Goal: Task Accomplishment & Management: Complete application form

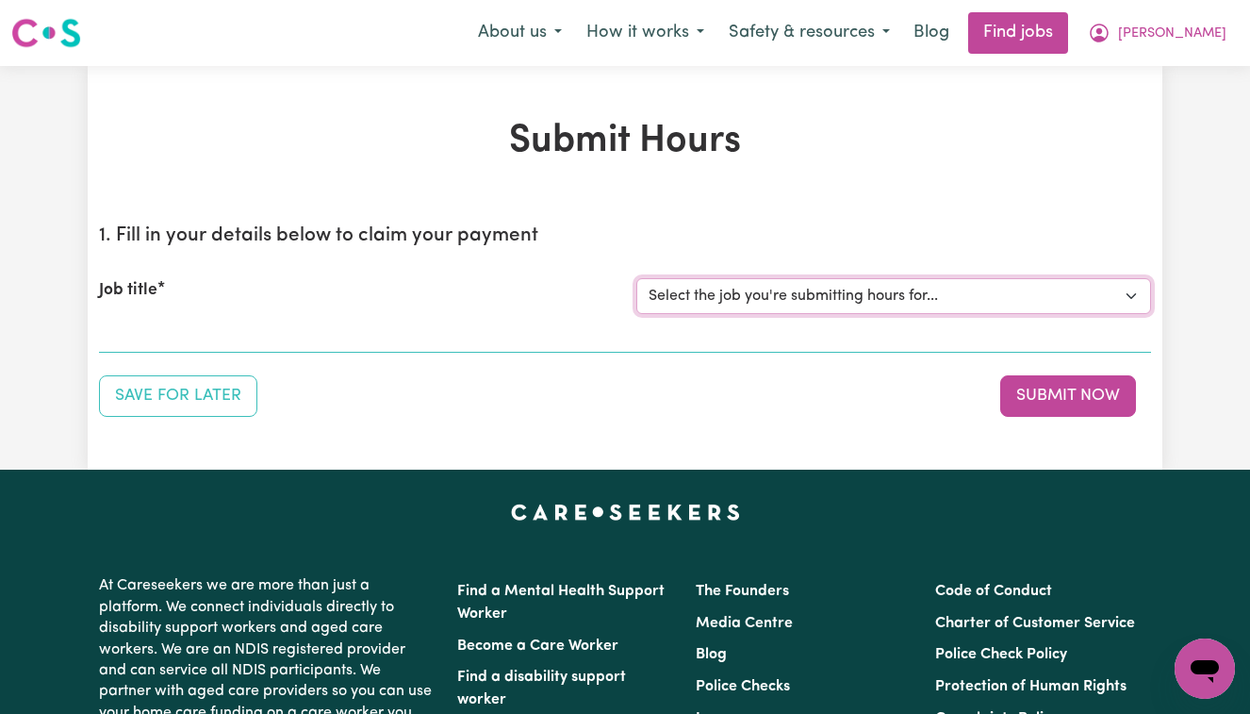
select select "13873"
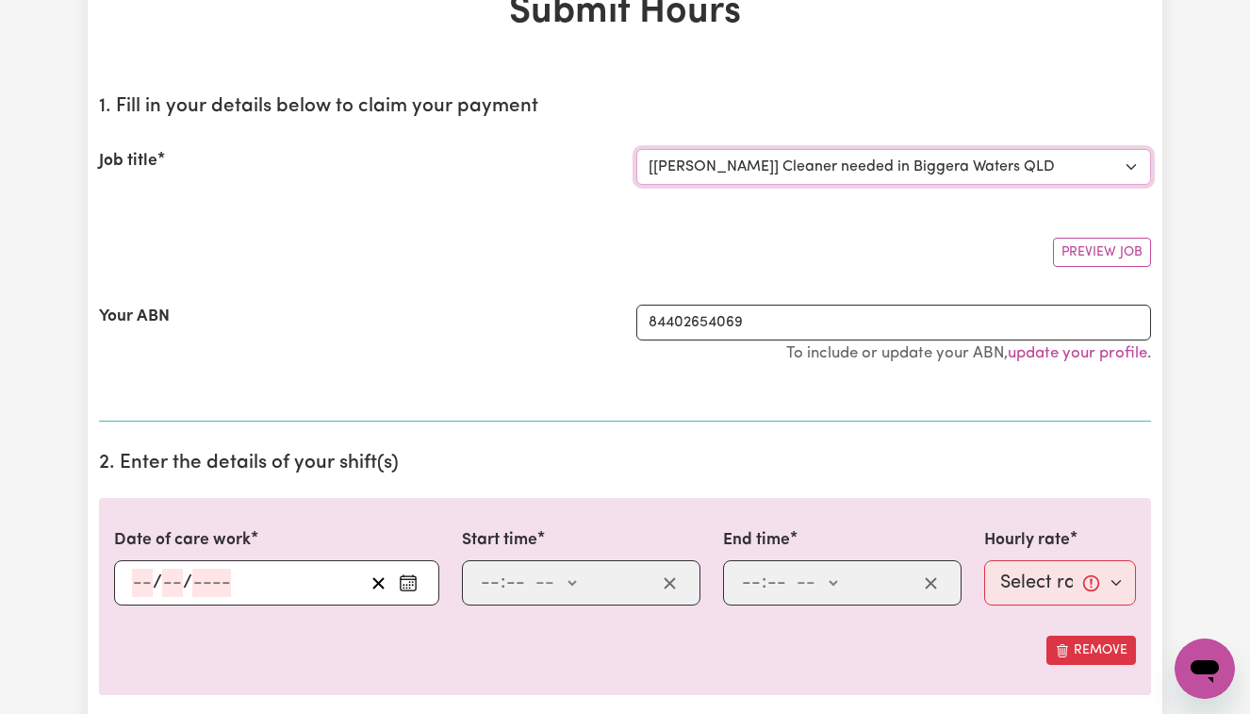
scroll to position [146, 0]
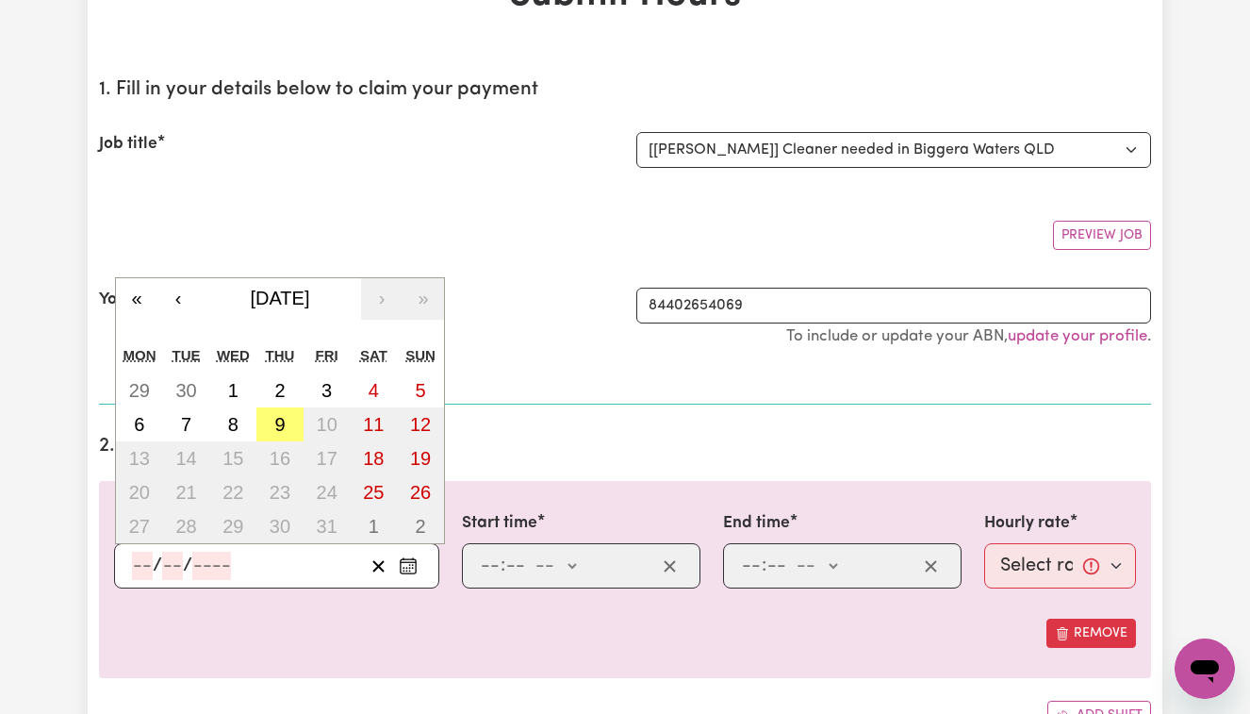
click at [132, 564] on input "number" at bounding box center [142, 565] width 21 height 28
click at [276, 423] on abbr "9" at bounding box center [279, 424] width 10 height 21
type input "[DATE]"
type input "9"
type input "10"
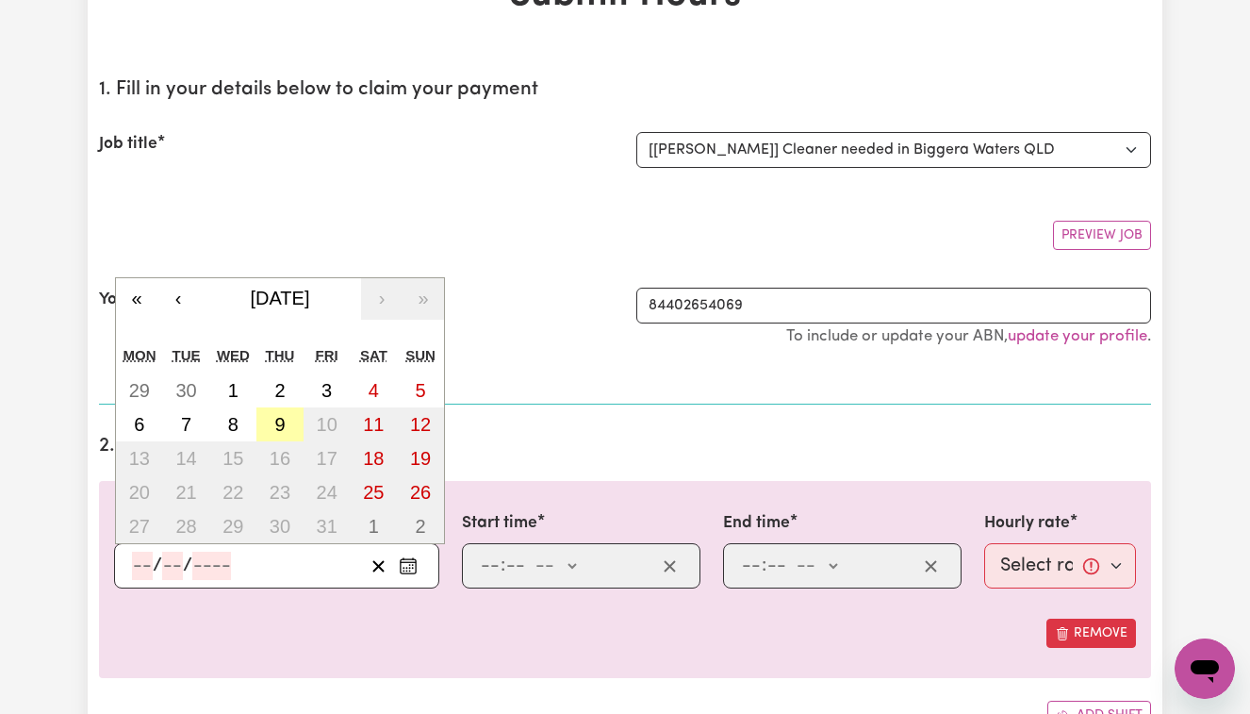
type input "2025"
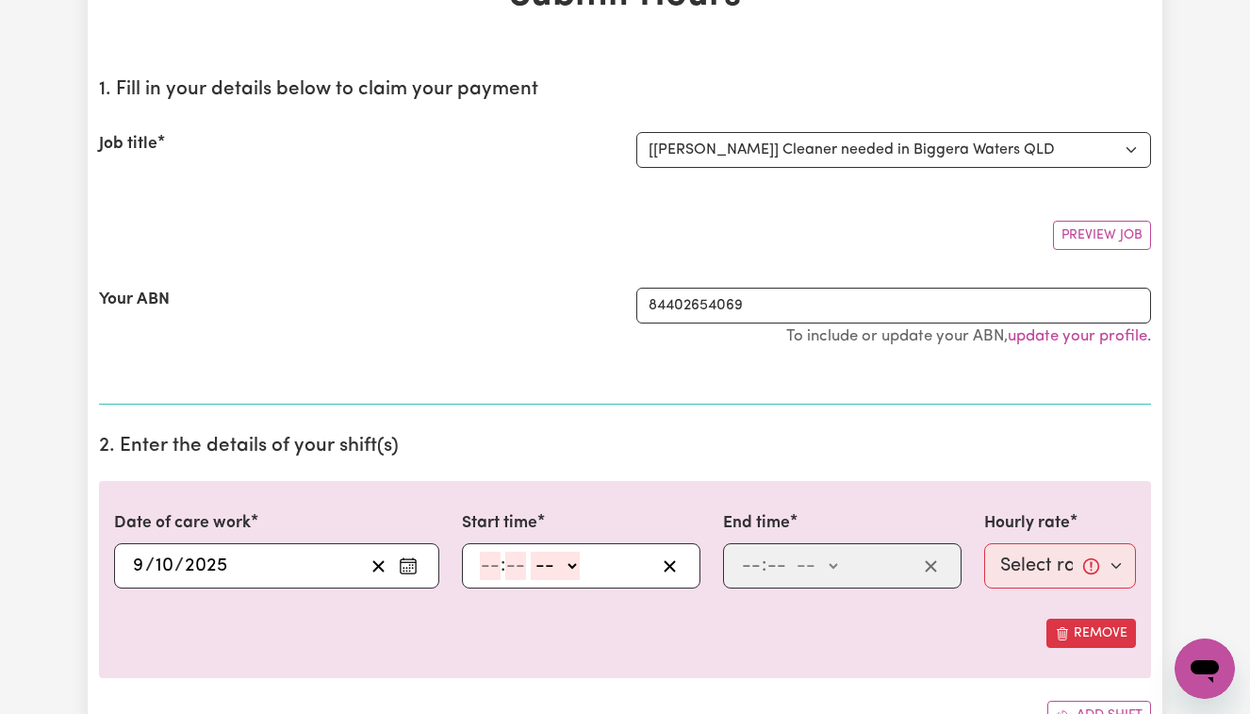
click at [481, 565] on input "number" at bounding box center [490, 565] width 21 height 28
type input "8"
type input "0"
select select "am"
type input "08:00"
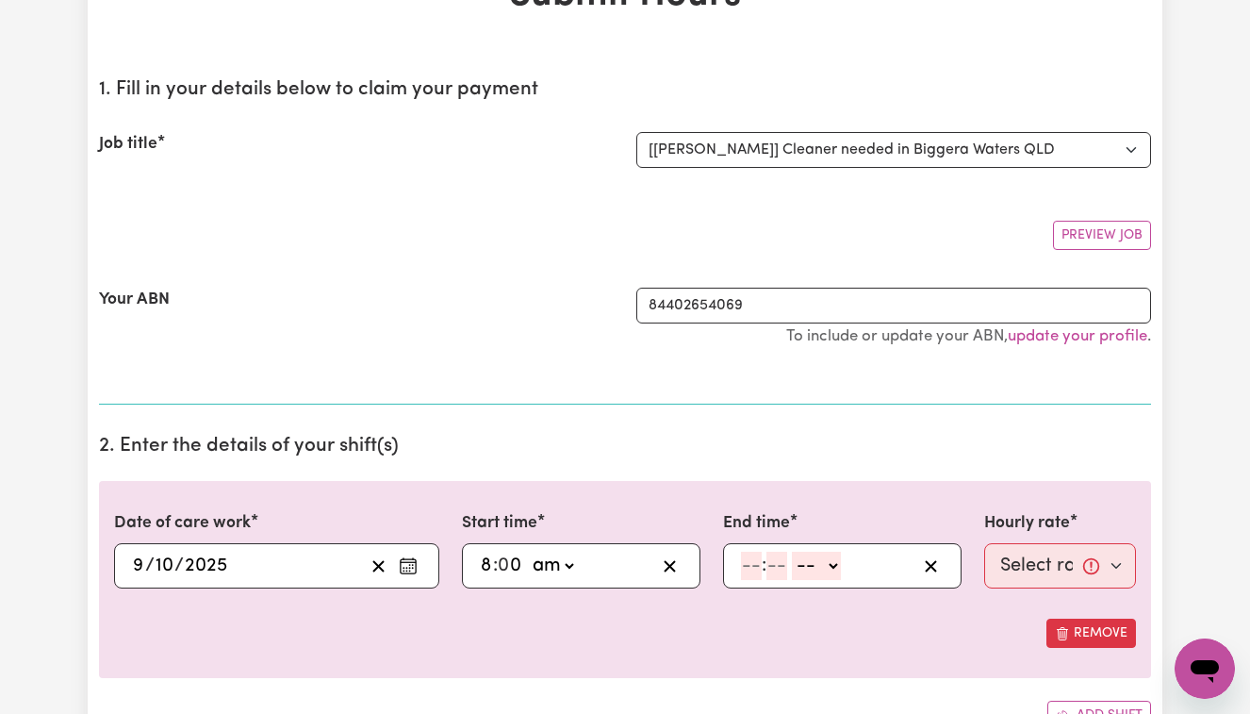
click at [745, 561] on input "number" at bounding box center [751, 565] width 21 height 28
type input "10"
type input "0"
select select "am"
type input "10:00"
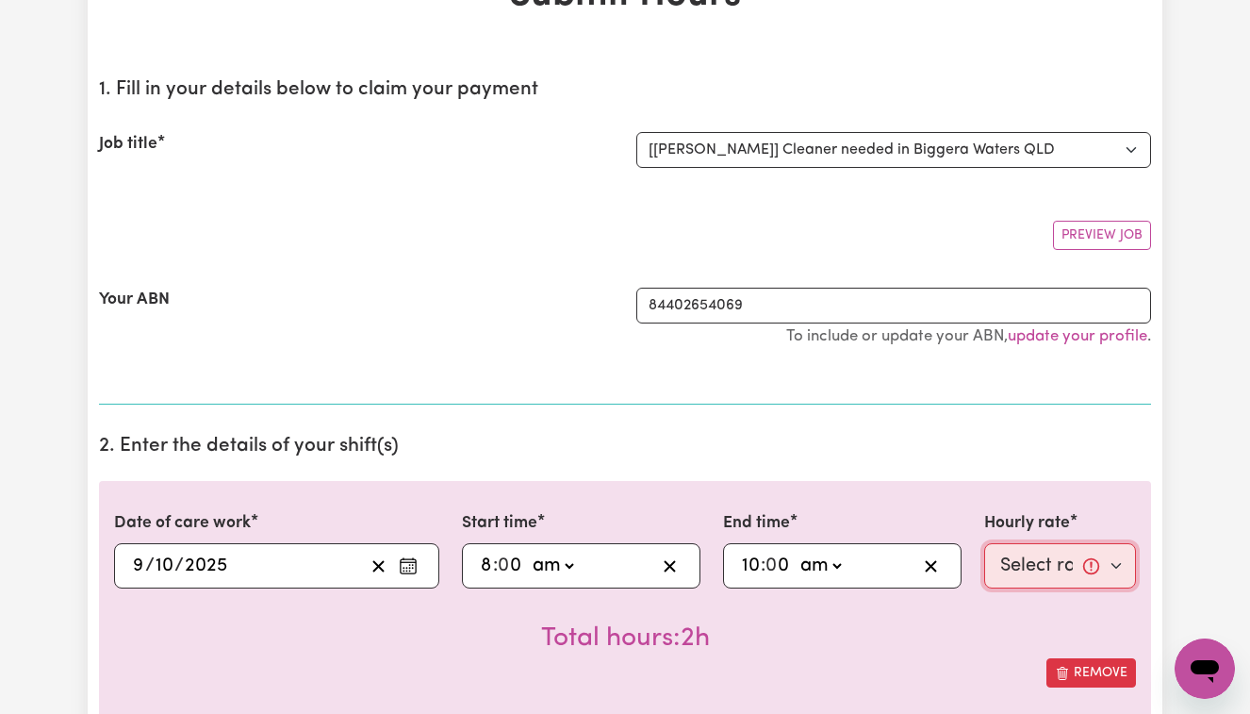
select select "50-Weekday"
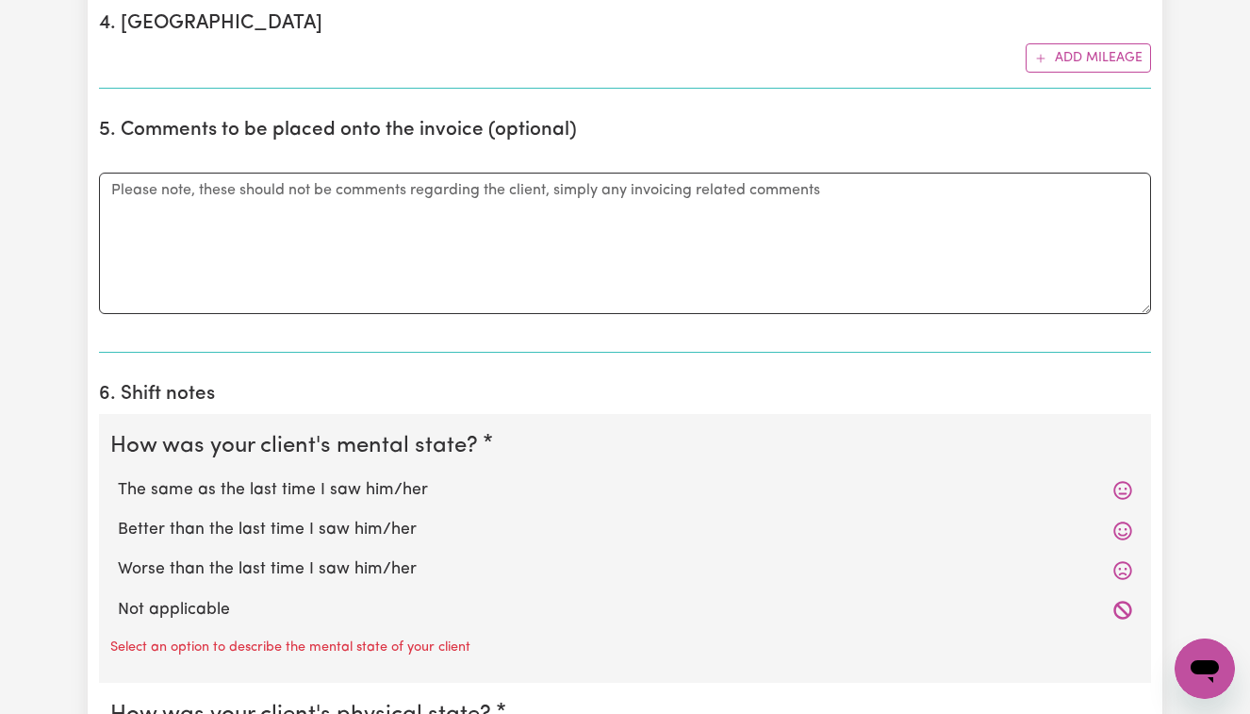
scroll to position [1151, 0]
click at [372, 518] on label "Better than the last time I saw him/her" at bounding box center [625, 530] width 1014 height 25
click at [118, 517] on input "Better than the last time I saw him/her" at bounding box center [117, 517] width 1 height 1
radio input "true"
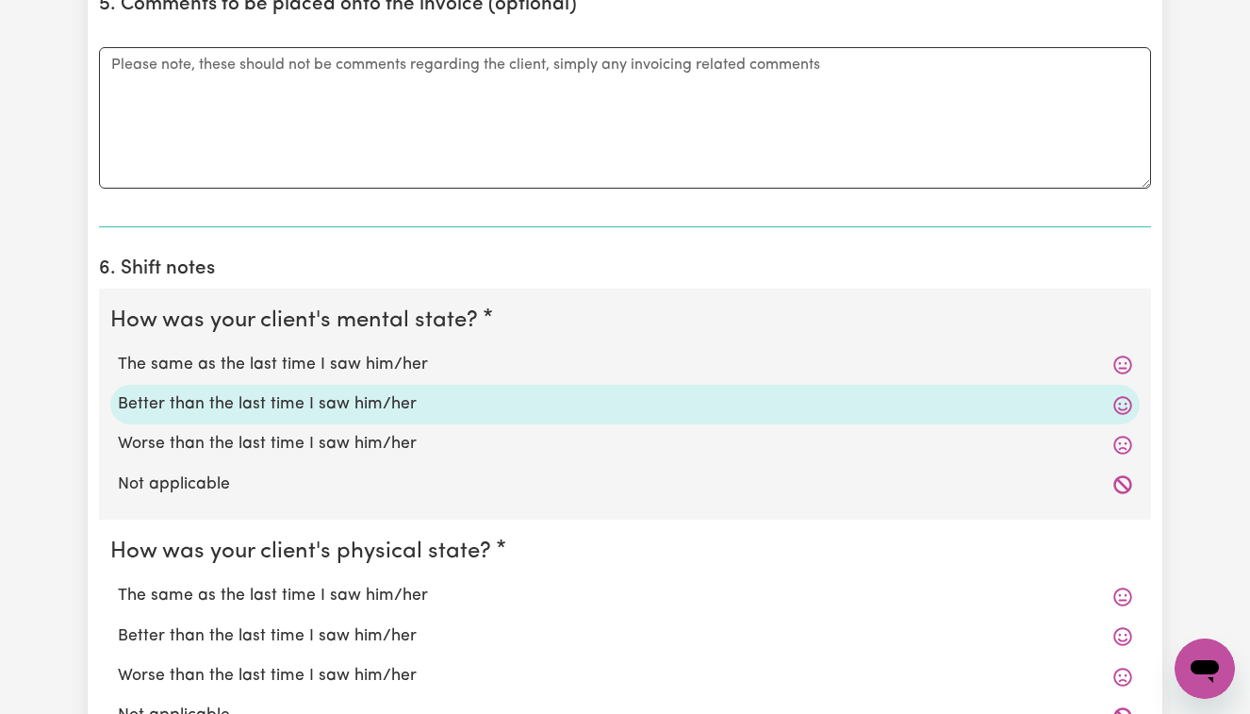
scroll to position [1288, 0]
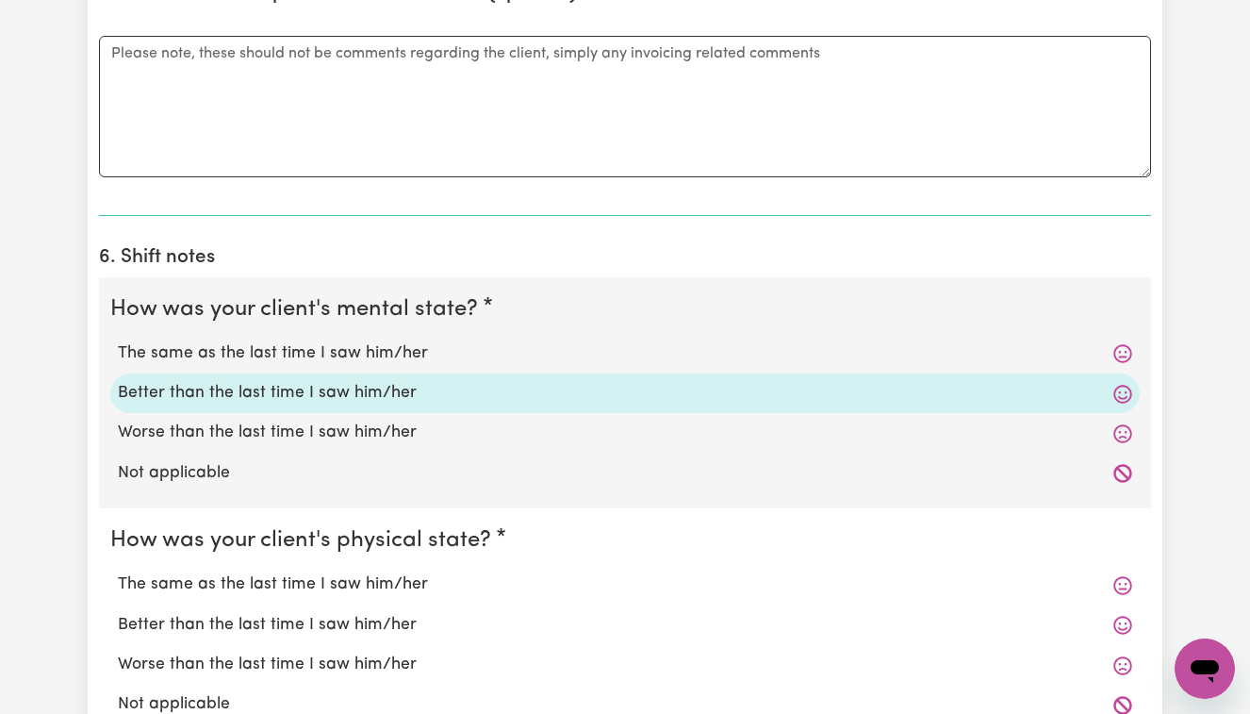
click at [324, 613] on label "Better than the last time I saw him/her" at bounding box center [625, 625] width 1014 height 25
click at [118, 612] on input "Better than the last time I saw him/her" at bounding box center [117, 612] width 1 height 1
radio input "true"
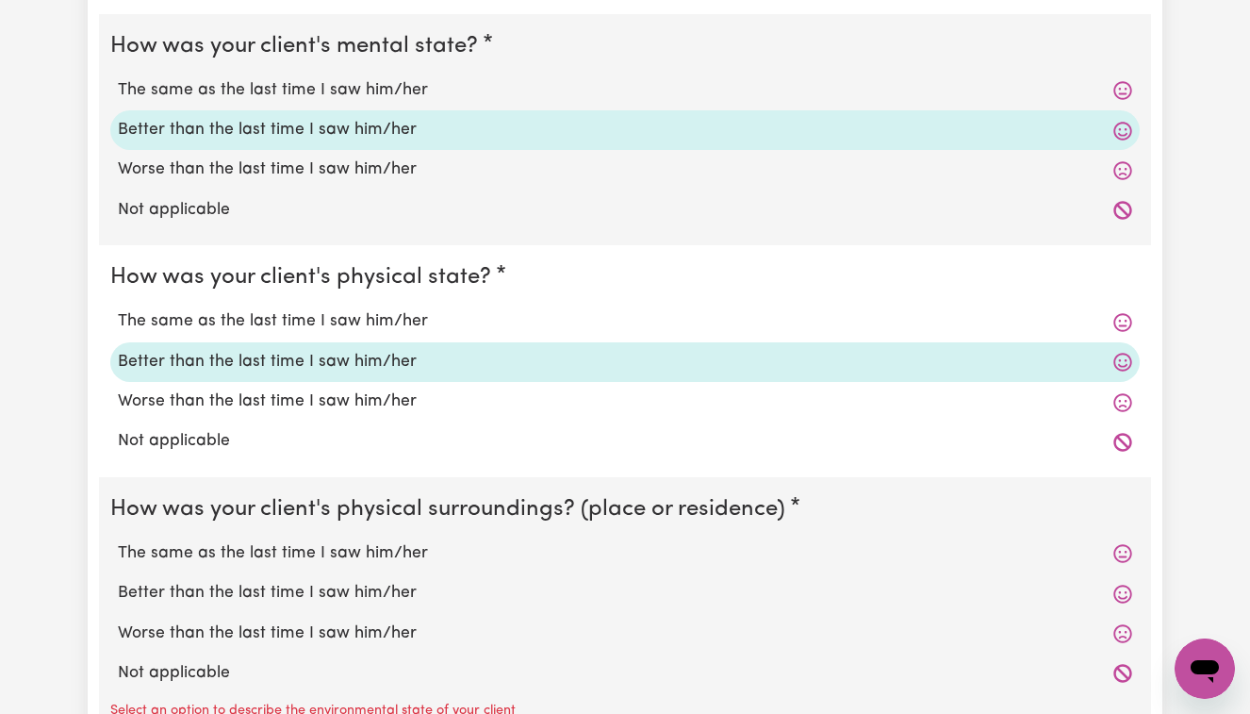
scroll to position [1554, 0]
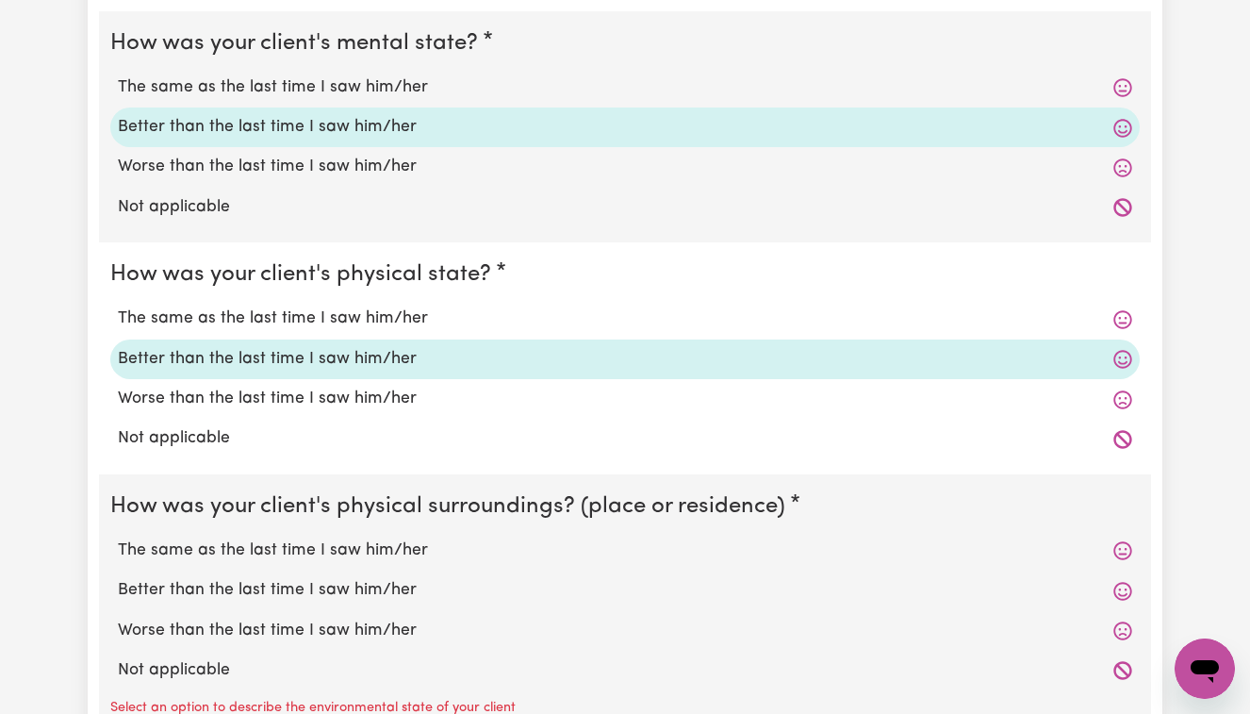
click at [308, 578] on label "Better than the last time I saw him/her" at bounding box center [625, 590] width 1014 height 25
click at [118, 578] on input "Better than the last time I saw him/her" at bounding box center [117, 577] width 1 height 1
radio input "true"
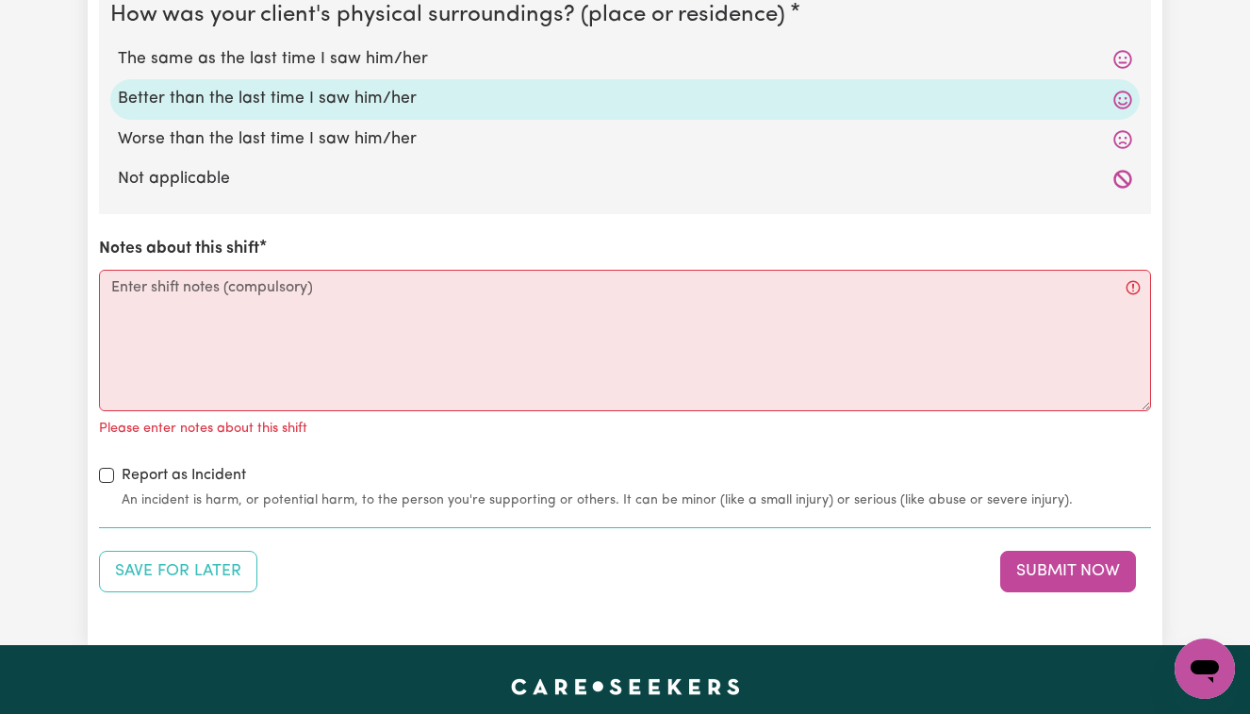
scroll to position [2141, 0]
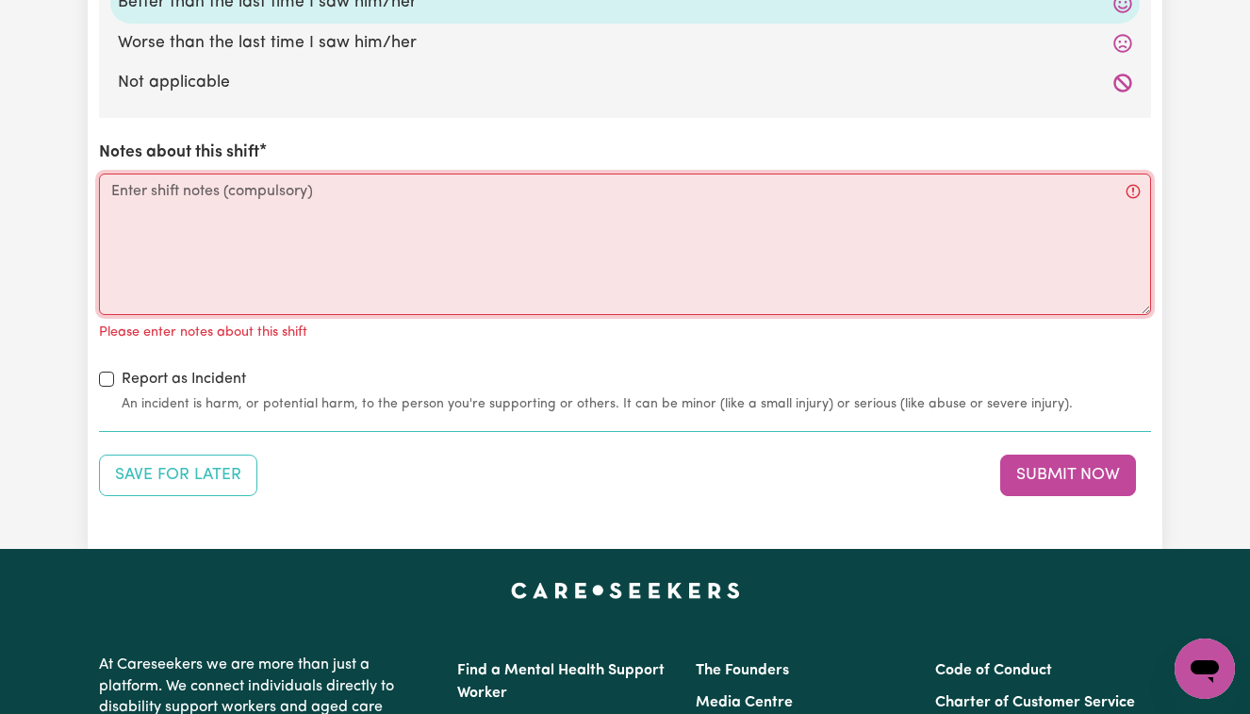
click at [120, 183] on textarea "Notes about this shift" at bounding box center [625, 243] width 1052 height 141
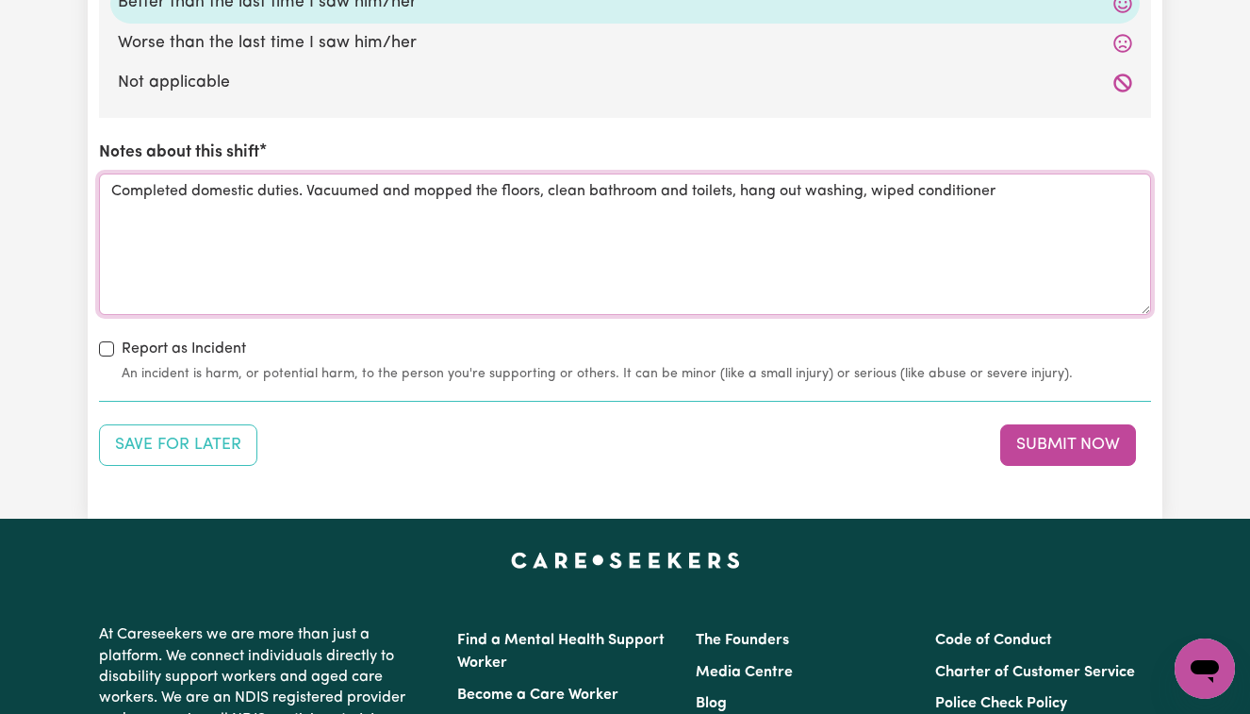
drag, startPoint x: 875, startPoint y: 173, endPoint x: 1003, endPoint y: 182, distance: 128.5
click at [1003, 182] on textarea "Completed domestic duties. Vacuumed and mopped the floors, clean bathroom and t…" at bounding box center [625, 243] width 1052 height 141
type textarea "Completed domestic duties. Vacuumed and mopped the floors, clean bathroom and t…"
click at [1059, 428] on button "Submit Now" at bounding box center [1068, 444] width 136 height 41
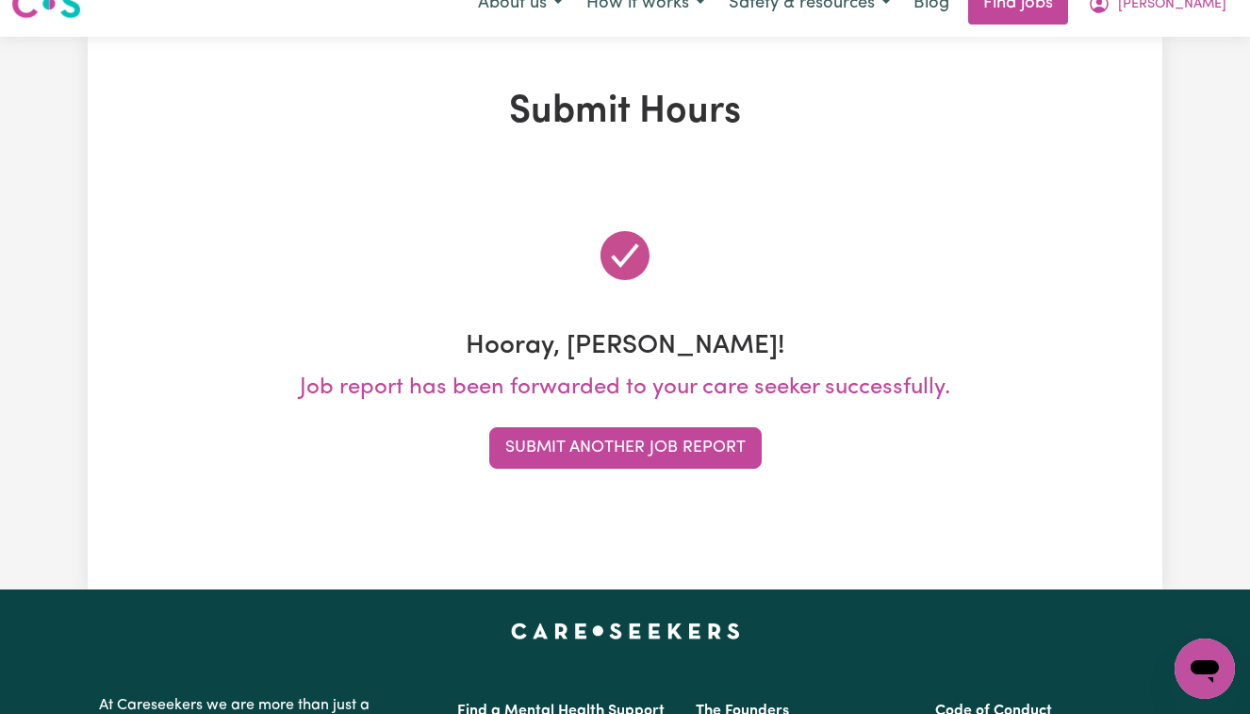
scroll to position [0, 0]
